Goal: Obtain resource: Download file/media

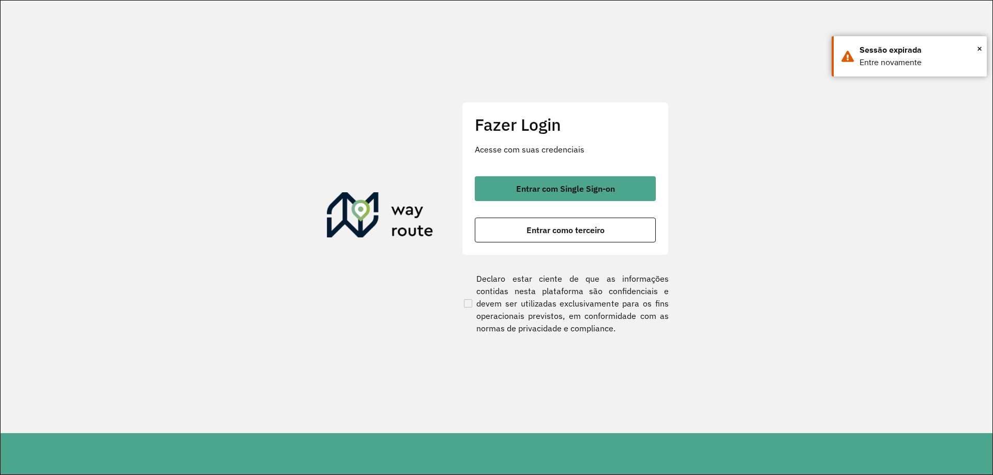
click at [617, 192] on button "Entrar com Single Sign-on" at bounding box center [565, 188] width 181 height 25
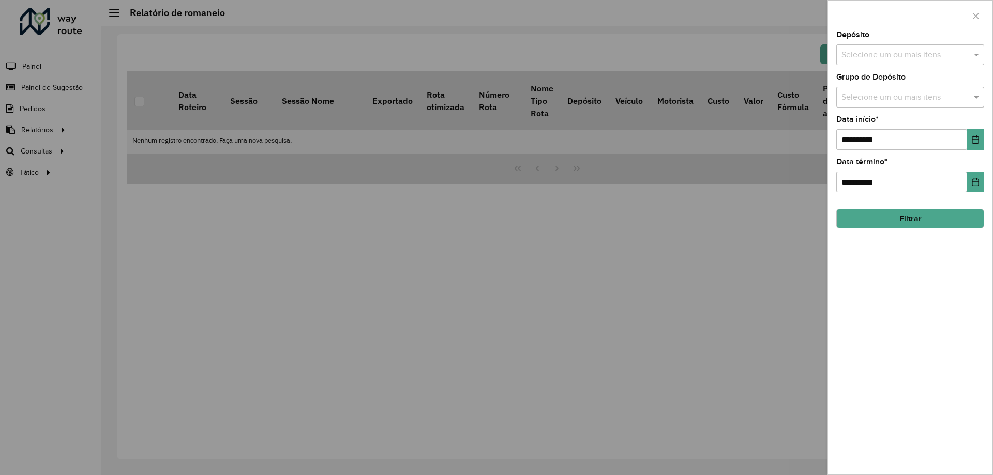
click at [706, 108] on div at bounding box center [496, 237] width 993 height 475
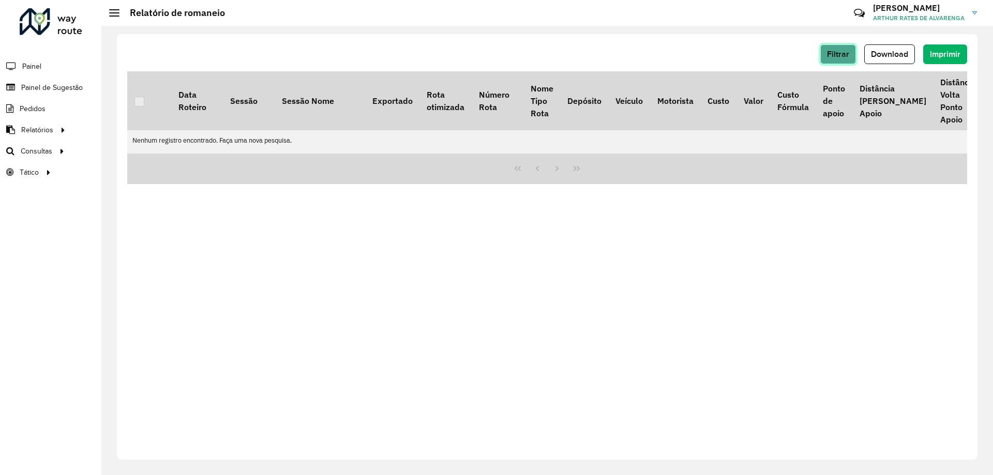
click at [829, 51] on span "Filtrar" at bounding box center [838, 54] width 22 height 9
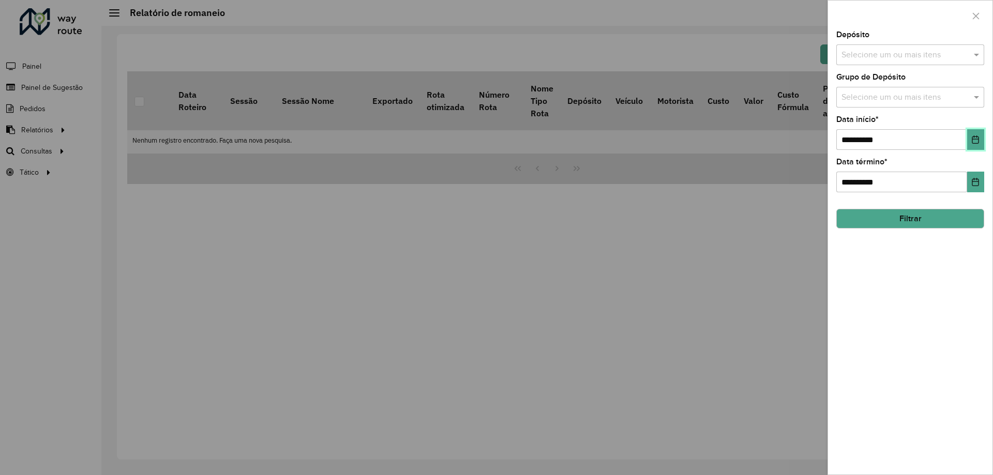
click at [977, 134] on button "Choose Date" at bounding box center [975, 139] width 17 height 21
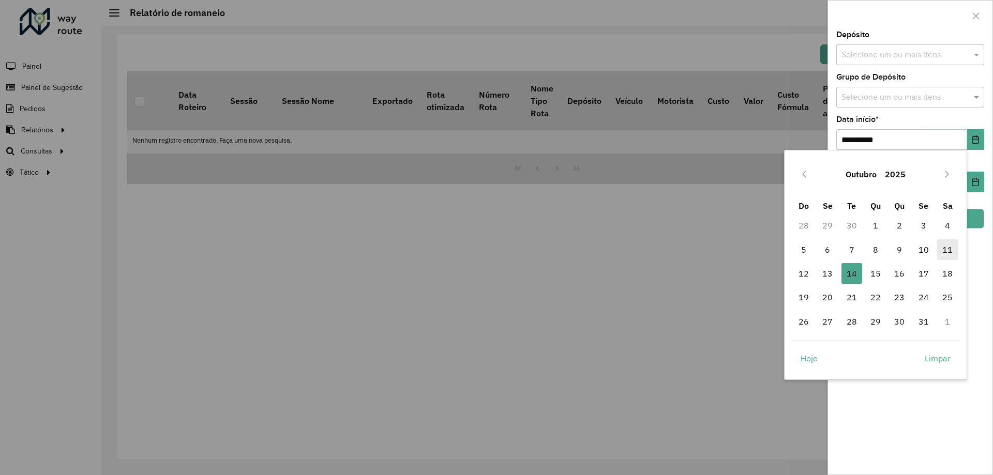
click at [941, 251] on span "11" at bounding box center [947, 249] width 21 height 21
type input "**********"
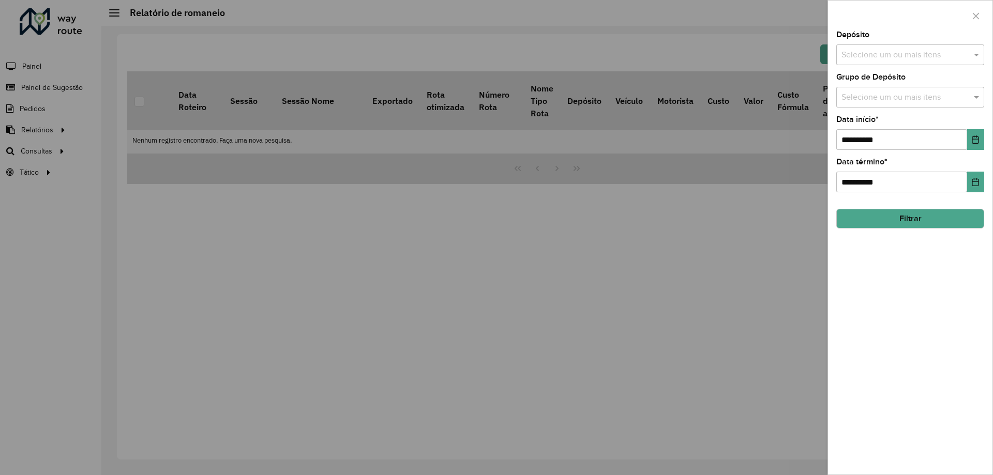
click at [906, 51] on input "text" at bounding box center [905, 55] width 132 height 12
click at [903, 125] on div "CDD Belo Horizonte" at bounding box center [910, 124] width 147 height 18
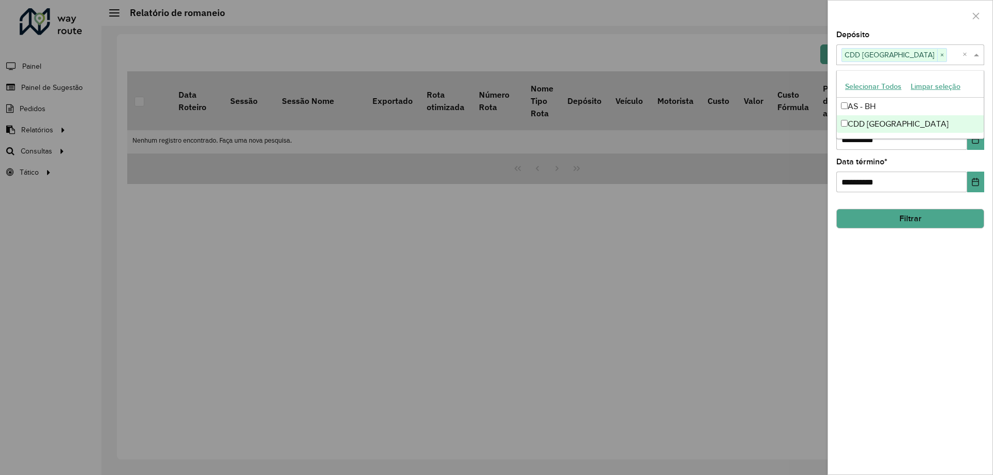
click at [886, 362] on div "**********" at bounding box center [910, 253] width 164 height 444
click at [887, 205] on hb-field-button "Filtrar" at bounding box center [910, 215] width 148 height 28
click at [894, 214] on button "Filtrar" at bounding box center [910, 219] width 148 height 20
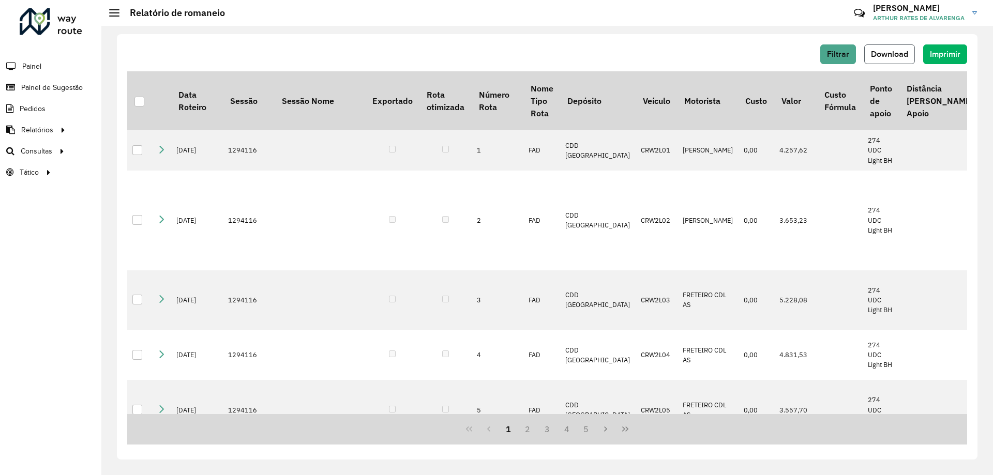
click at [909, 51] on button "Download" at bounding box center [889, 54] width 51 height 20
